Goal: Task Accomplishment & Management: Use online tool/utility

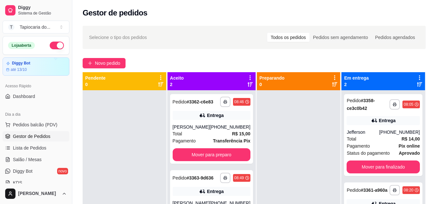
scroll to position [18, 0]
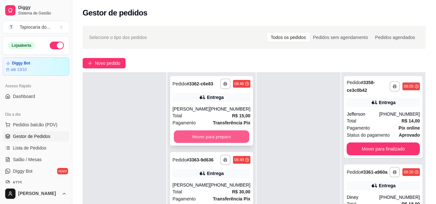
click at [226, 133] on button "Mover para preparo" at bounding box center [210, 137] width 75 height 13
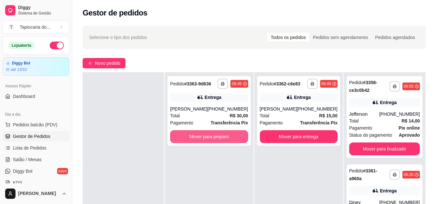
click at [223, 132] on button "Mover para preparo" at bounding box center [209, 136] width 78 height 13
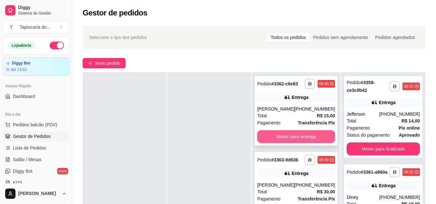
click at [320, 138] on button "Mover para entrega" at bounding box center [296, 136] width 78 height 13
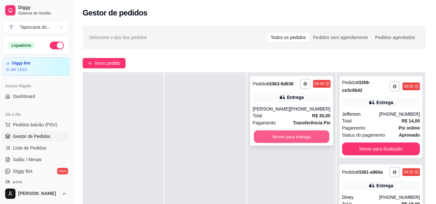
click at [321, 138] on button "Mover para entrega" at bounding box center [290, 137] width 75 height 13
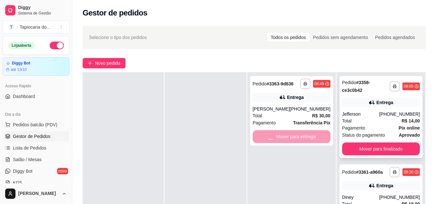
click at [383, 150] on button "Mover para finalizado" at bounding box center [381, 148] width 78 height 13
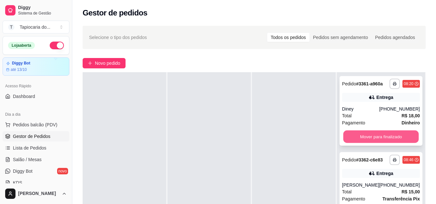
click at [380, 143] on button "Mover para finalizado" at bounding box center [380, 137] width 75 height 13
click at [387, 141] on button "Mover para finalizado" at bounding box center [381, 136] width 78 height 13
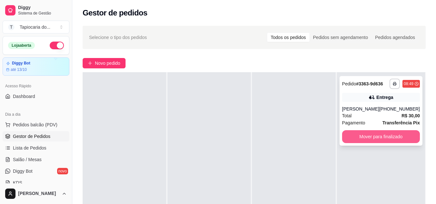
click at [391, 138] on button "Mover para finalizado" at bounding box center [381, 136] width 78 height 13
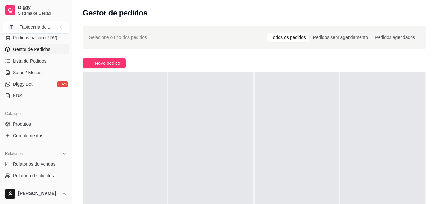
scroll to position [97, 0]
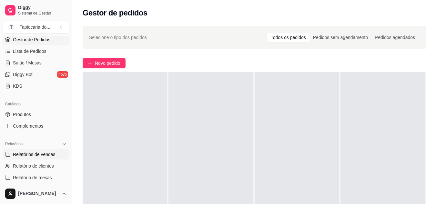
click at [40, 155] on span "Relatórios de vendas" at bounding box center [34, 154] width 43 height 6
select select "ALL"
select select "0"
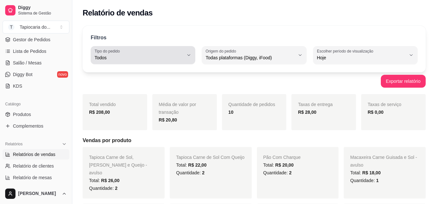
click at [182, 54] on div "Todos" at bounding box center [138, 55] width 89 height 13
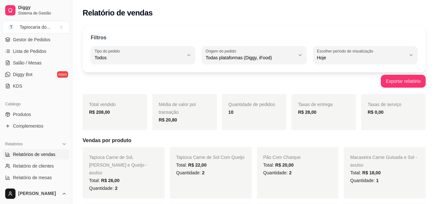
click at [140, 82] on span "Entrega" at bounding box center [140, 84] width 84 height 6
type input "DELIVERY"
select select "DELIVERY"
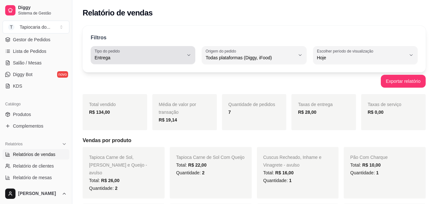
click at [176, 57] on span "Entrega" at bounding box center [138, 57] width 89 height 6
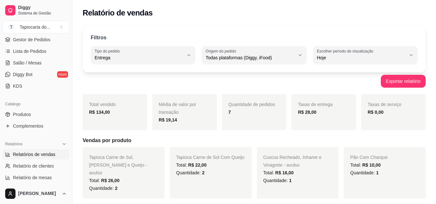
click at [154, 81] on li "Entrega" at bounding box center [142, 84] width 95 height 10
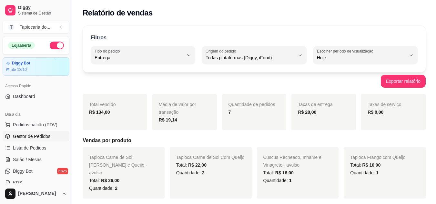
click at [40, 139] on span "Gestor de Pedidos" at bounding box center [31, 136] width 37 height 6
